Goal: Task Accomplishment & Management: Complete application form

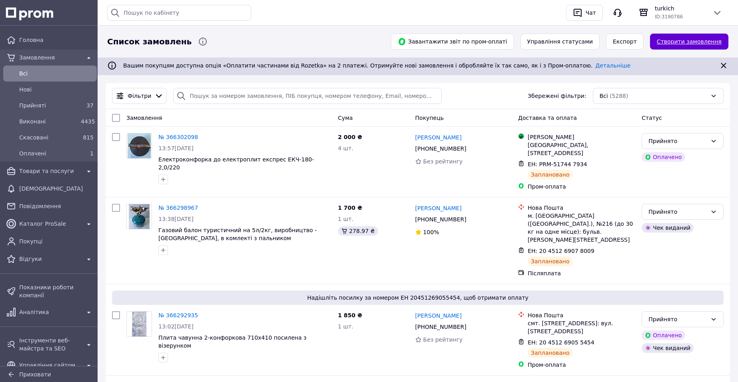
click at [707, 40] on link "Створити замовлення" at bounding box center [689, 42] width 78 height 16
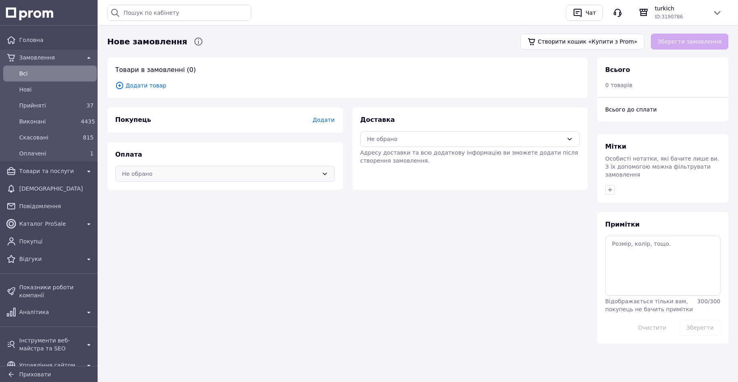
click at [158, 175] on div "Не обрано" at bounding box center [220, 174] width 196 height 9
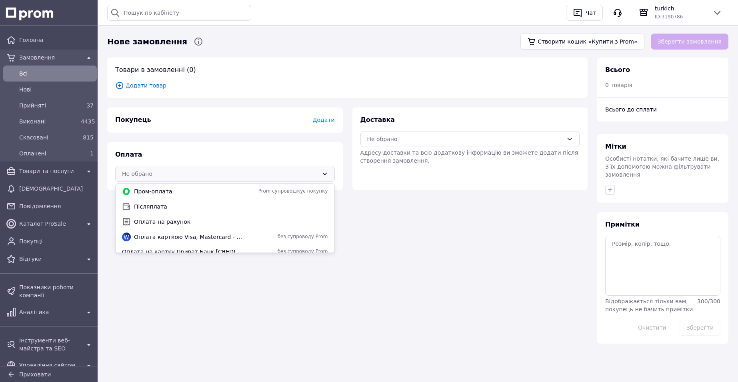
click at [170, 158] on div "Оплата Не обрано" at bounding box center [225, 166] width 236 height 48
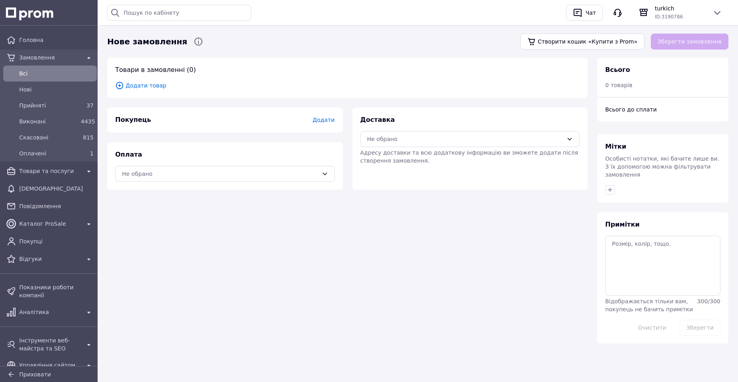
click at [323, 117] on span "Додати" at bounding box center [323, 120] width 22 height 6
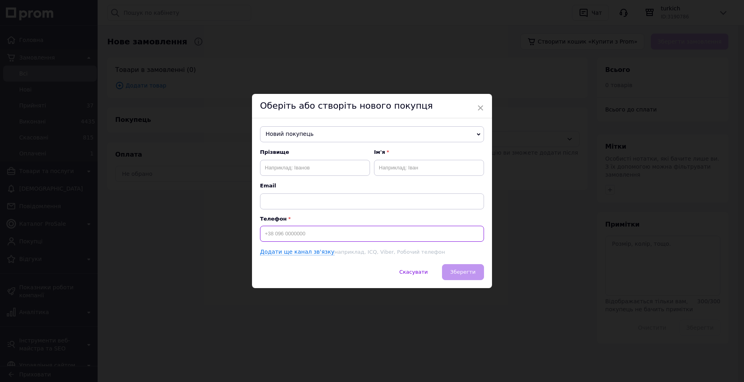
click at [301, 236] on input at bounding box center [372, 234] width 224 height 16
type input "[PHONE_NUMBER]"
click at [294, 168] on input "text" at bounding box center [315, 168] width 110 height 16
type input "D"
type input "Висторопський"
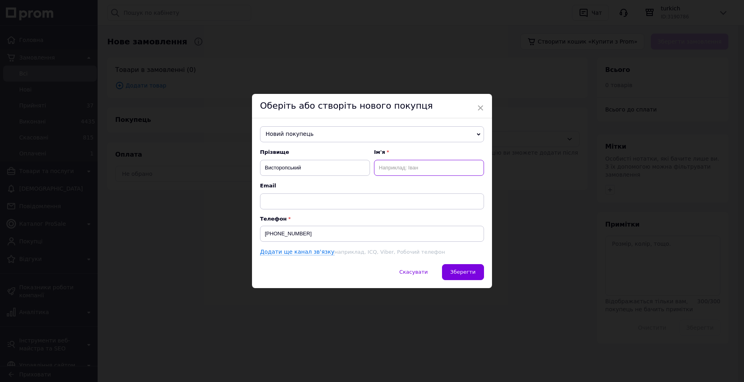
click at [382, 165] on input "text" at bounding box center [429, 168] width 110 height 16
type input "[PERSON_NAME]"
click at [462, 273] on span "Зберегти" at bounding box center [462, 272] width 25 height 6
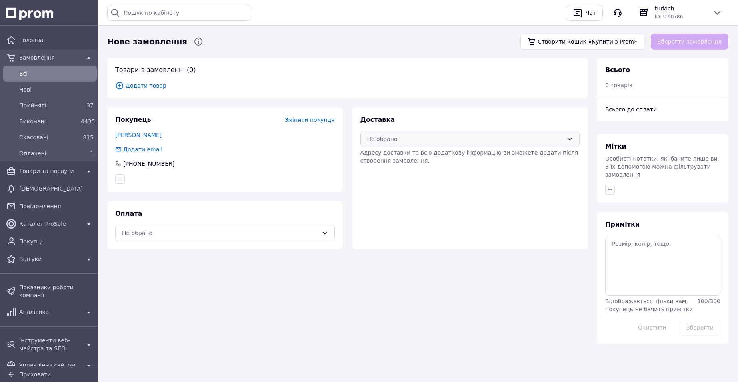
click at [423, 144] on div "Не обрано" at bounding box center [470, 139] width 220 height 16
click at [412, 155] on span "Нова Пошта (платна)" at bounding box center [476, 157] width 194 height 8
click at [224, 230] on div "Не обрано" at bounding box center [220, 233] width 196 height 9
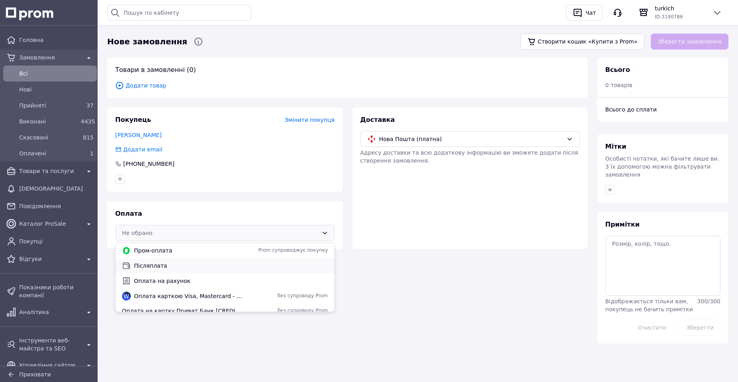
click at [160, 263] on span "Післяплата" at bounding box center [231, 266] width 194 height 8
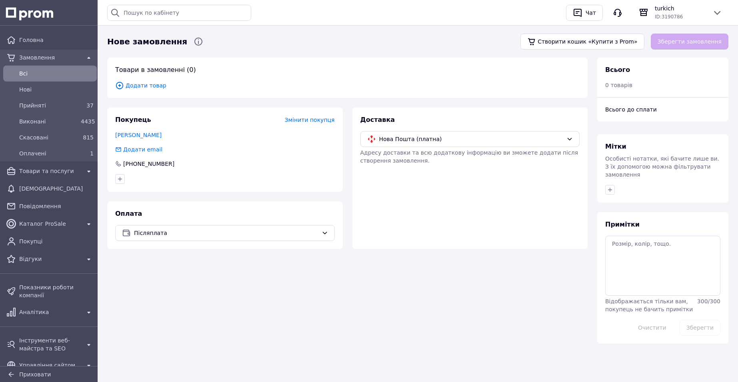
click at [134, 84] on span "Додати товар" at bounding box center [347, 85] width 464 height 9
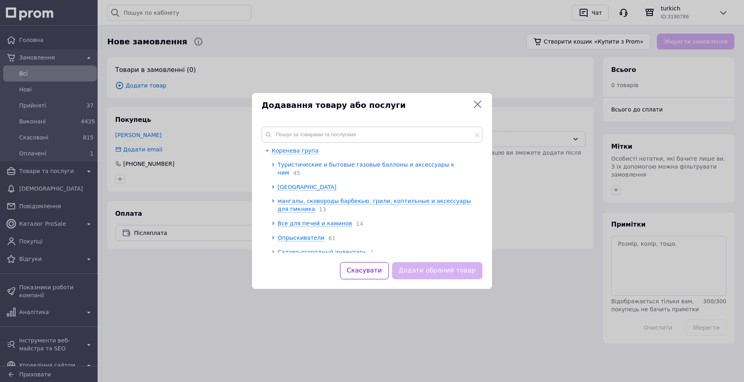
click at [287, 165] on span "Туристические и бытовые газовые баллоны и аксессуары к ним" at bounding box center [366, 169] width 177 height 14
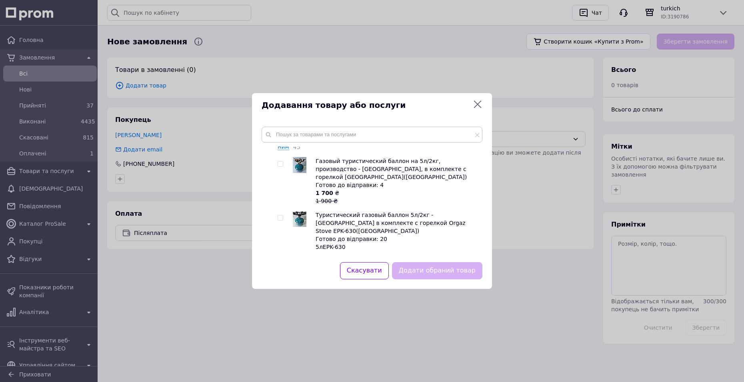
scroll to position [40, 0]
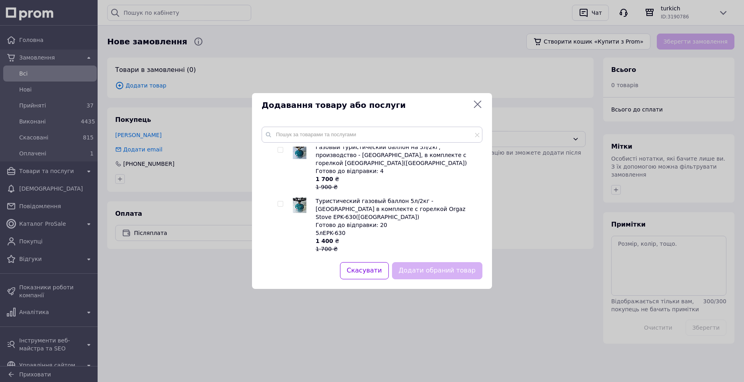
click at [281, 202] on input "checkbox" at bounding box center [280, 204] width 5 height 5
checkbox input "true"
click at [430, 268] on button "Додати обраний товар" at bounding box center [437, 270] width 90 height 17
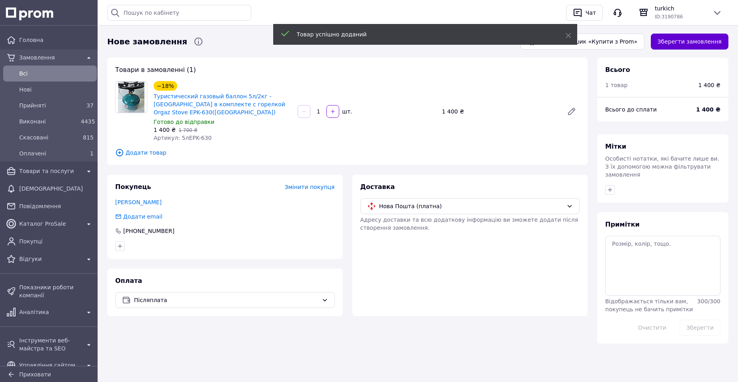
click at [712, 45] on button "Зберегти замовлення" at bounding box center [690, 42] width 78 height 16
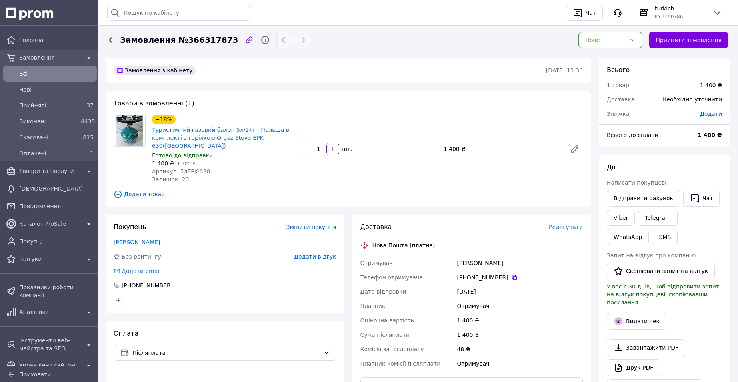
click at [560, 224] on span "Редагувати" at bounding box center [566, 227] width 34 height 6
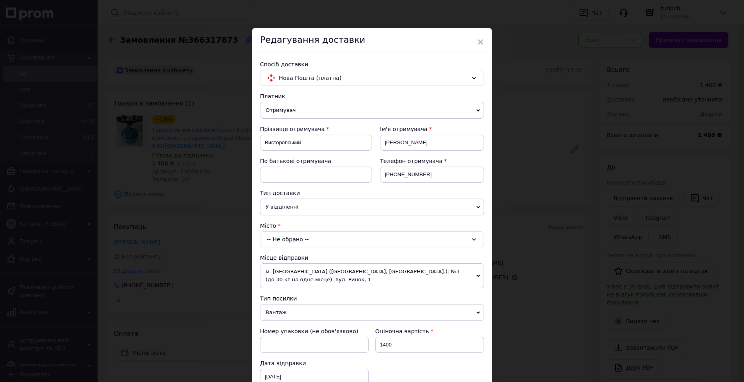
click at [341, 241] on div "-- Не обрано --" at bounding box center [372, 240] width 224 height 16
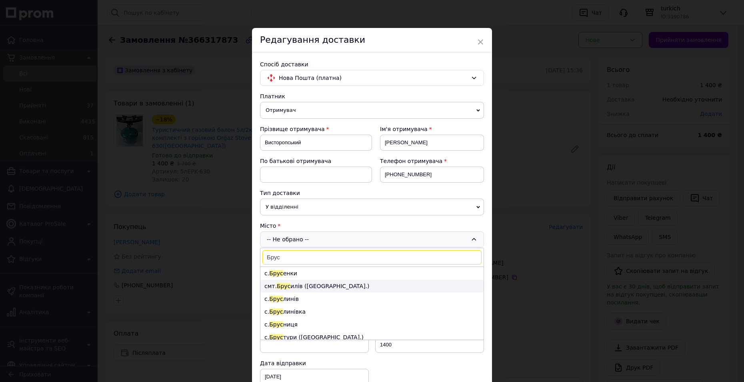
type input "Брус"
click at [309, 285] on li "смт. [GEOGRAPHIC_DATA] ([GEOGRAPHIC_DATA].)" at bounding box center [371, 286] width 223 height 13
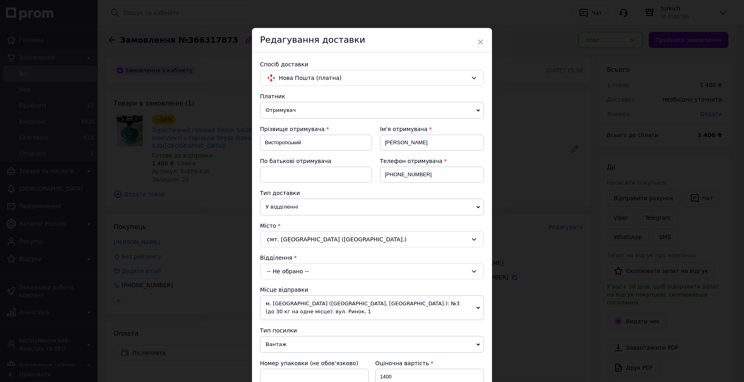
click at [316, 273] on div "-- Не обрано --" at bounding box center [372, 272] width 224 height 16
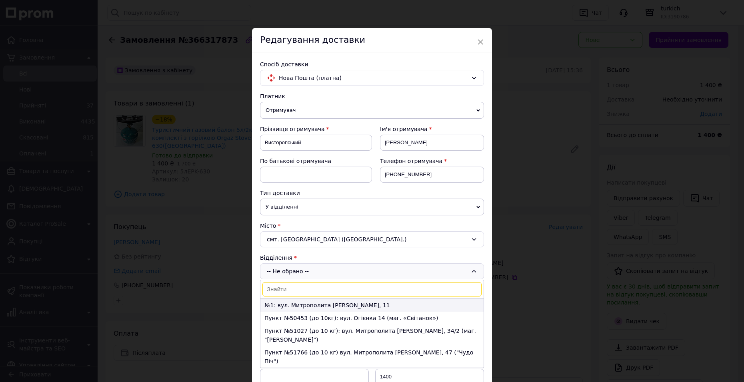
click at [293, 305] on li "№1: вул. Митрополита [PERSON_NAME], 11" at bounding box center [371, 305] width 223 height 13
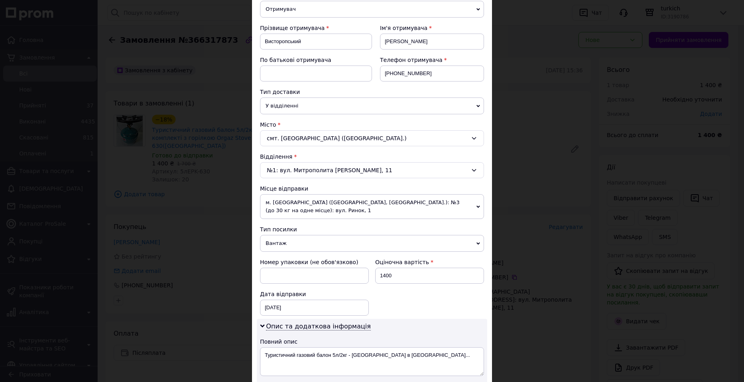
scroll to position [120, 0]
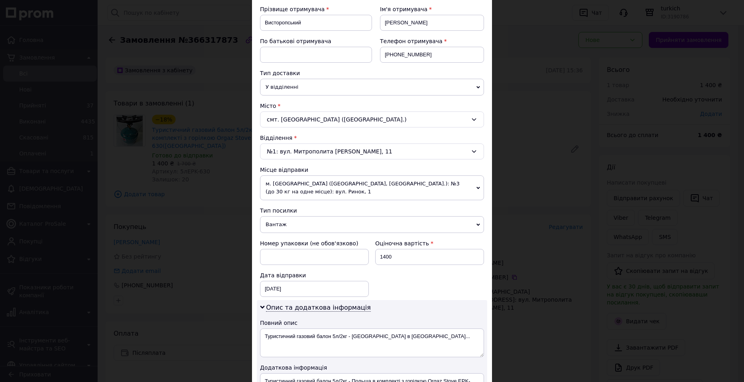
click at [314, 154] on div "№1: вул. Митрополита [PERSON_NAME], 11" at bounding box center [372, 152] width 224 height 16
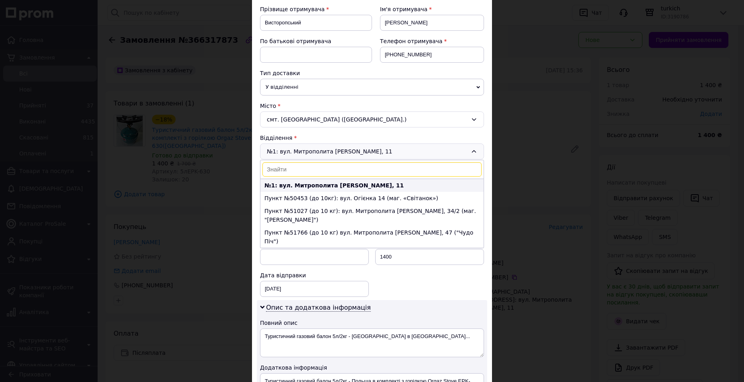
click at [296, 183] on b "№1: вул. Митрополита [PERSON_NAME], 11" at bounding box center [334, 185] width 140 height 6
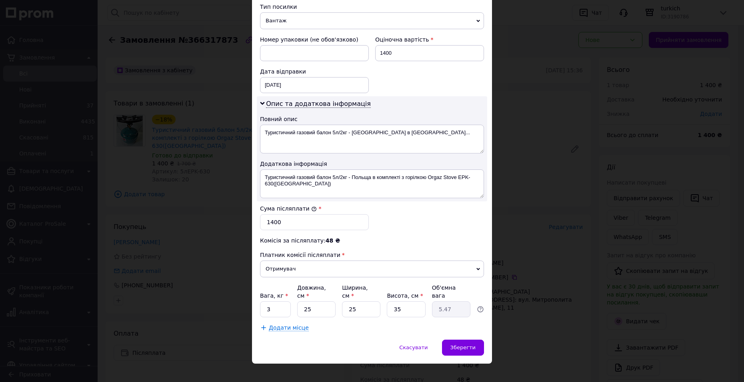
scroll to position [326, 0]
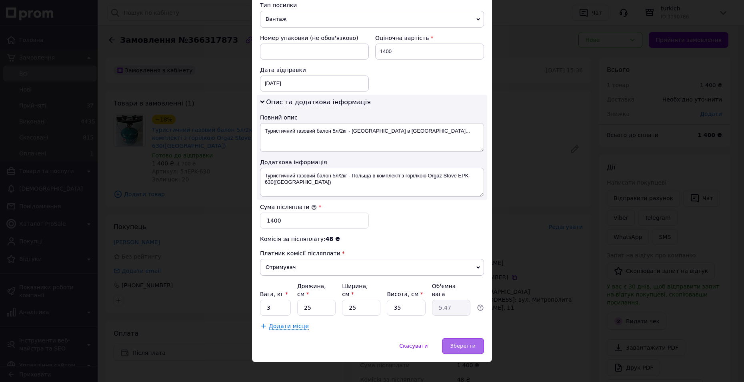
click at [463, 338] on div "Зберегти" at bounding box center [463, 346] width 42 height 16
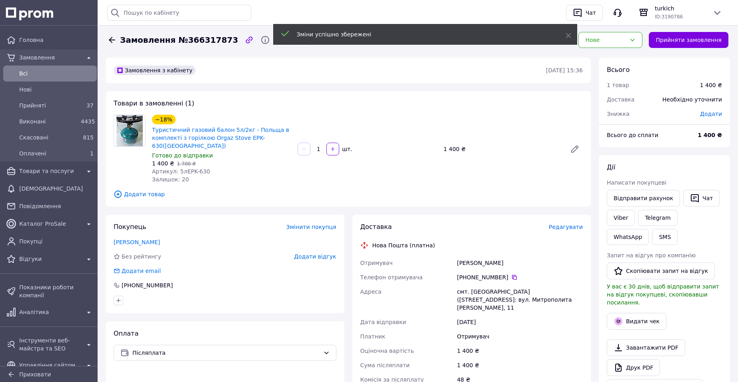
click at [567, 224] on span "Редагувати" at bounding box center [566, 227] width 34 height 6
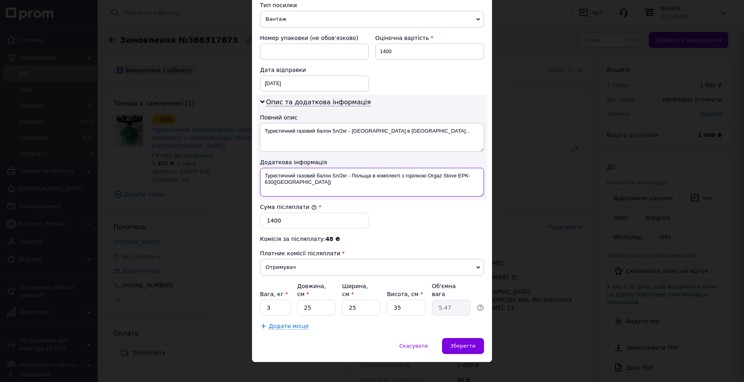
drag, startPoint x: 318, startPoint y: 183, endPoint x: 260, endPoint y: 176, distance: 58.4
click at [260, 176] on textarea "Туристичний газовий балон 5л/2кг - Польща в комплекті з горілкою Orgaz Stove EP…" at bounding box center [372, 182] width 224 height 29
drag, startPoint x: 335, startPoint y: 181, endPoint x: 264, endPoint y: 175, distance: 71.8
click at [264, 175] on textarea "Туристичні товари" at bounding box center [372, 182] width 224 height 29
type textarea "Туристичні товари"
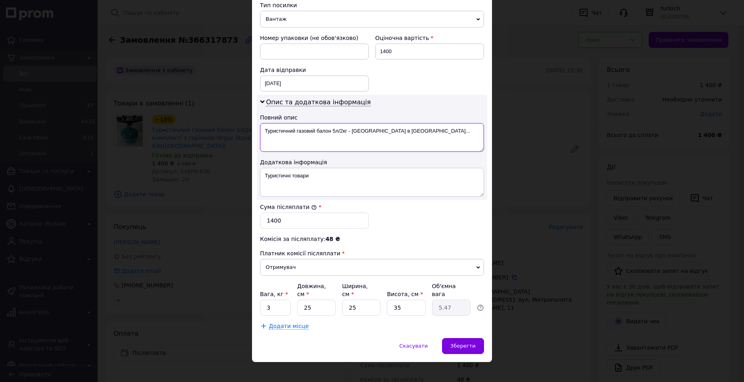
drag, startPoint x: 407, startPoint y: 131, endPoint x: 268, endPoint y: 131, distance: 139.6
click at [261, 131] on textarea "Туристичний газовий балон 5л/2кг - [GEOGRAPHIC_DATA] в [GEOGRAPHIC_DATA]..." at bounding box center [372, 137] width 224 height 29
paste textarea "і товари"
type textarea "Туристичні товари"
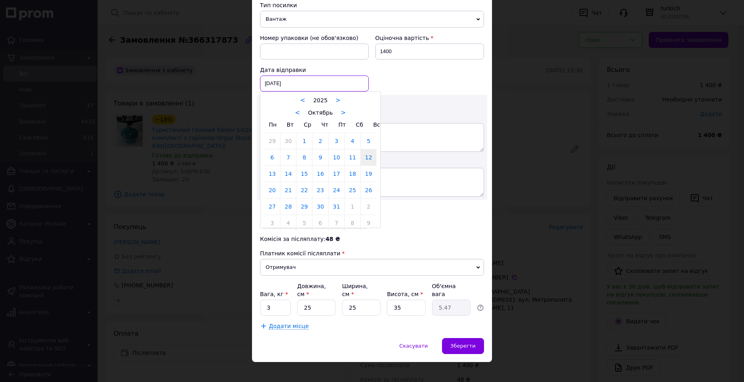
click at [292, 87] on div "[DATE] < 2025 > < Октябрь > Пн Вт Ср Чт Пт Сб Вс 29 30 1 2 3 4 5 6 7 8 9 10 11 …" at bounding box center [314, 84] width 109 height 16
click at [270, 178] on link "13" at bounding box center [272, 174] width 16 height 16
type input "[DATE]"
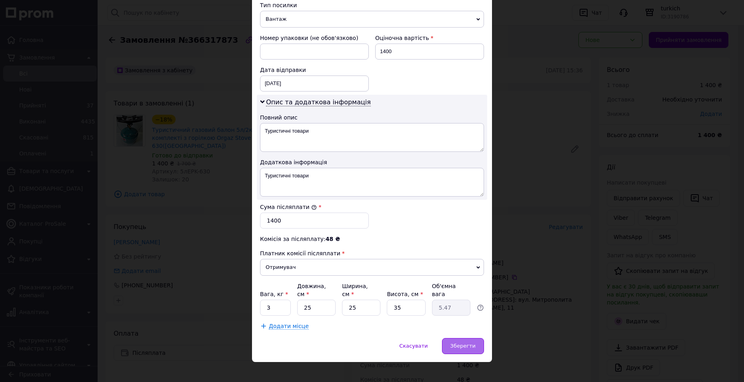
click at [460, 343] on span "Зберегти" at bounding box center [462, 346] width 25 height 6
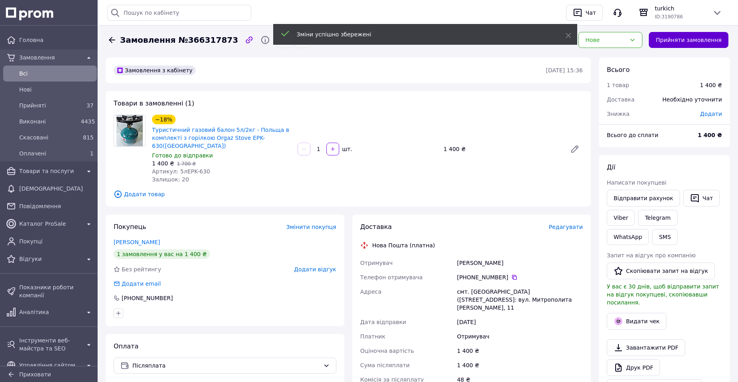
click at [693, 37] on button "Прийняти замовлення" at bounding box center [689, 40] width 80 height 16
click at [46, 104] on span "Прийняті" at bounding box center [48, 106] width 58 height 8
